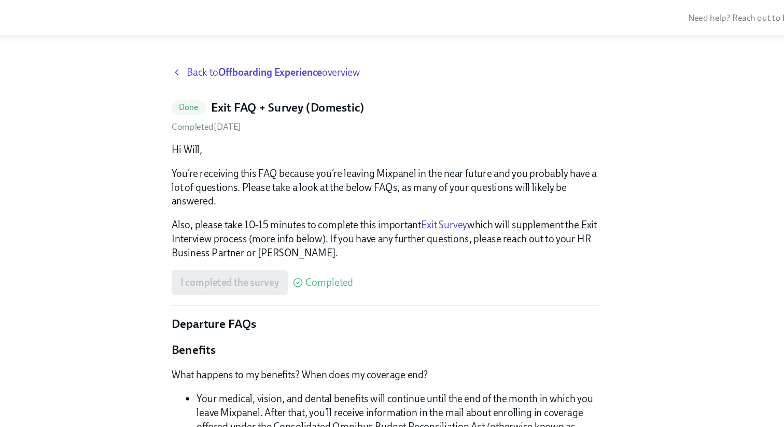
click at [251, 59] on span "Back to Offboarding Experience overview" at bounding box center [299, 59] width 143 height 11
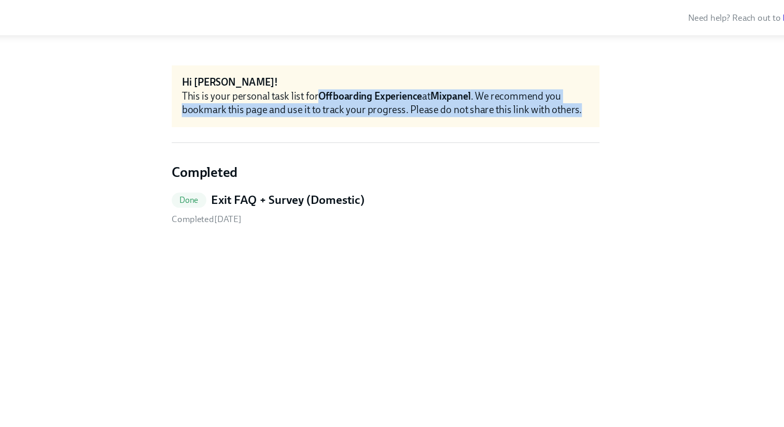
drag, startPoint x: 337, startPoint y: 75, endPoint x: 403, endPoint y: 98, distance: 69.3
click at [403, 98] on div "Hi [PERSON_NAME]! This is your personal task list for Offboarding Experience at…" at bounding box center [392, 79] width 352 height 51
click at [347, 171] on link "Done Exit FAQ + Survey (Domestic) Completed [DATE]" at bounding box center [392, 171] width 352 height 27
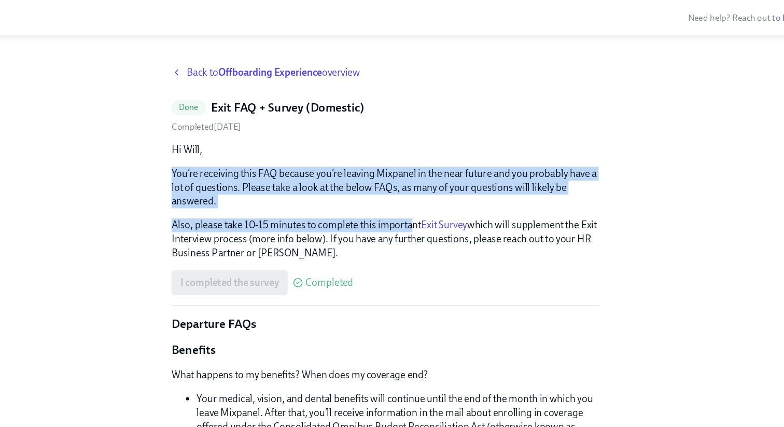
drag, startPoint x: 362, startPoint y: 133, endPoint x: 413, endPoint y: 184, distance: 71.8
click at [413, 184] on div "Hi [PERSON_NAME], You’re receiving this FAQ because you’re leaving Mixpanel in …" at bounding box center [392, 166] width 352 height 96
click at [441, 183] on link "Exit Survey" at bounding box center [440, 185] width 38 height 10
click at [225, 65] on div "Back to Offboarding Experience overview" at bounding box center [392, 59] width 352 height 11
